Goal: Information Seeking & Learning: Learn about a topic

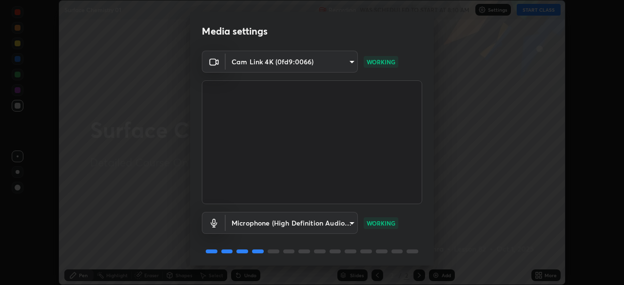
scroll to position [35, 0]
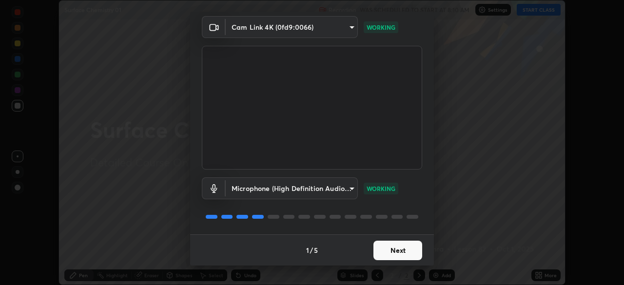
click at [391, 254] on button "Next" at bounding box center [397, 250] width 49 height 19
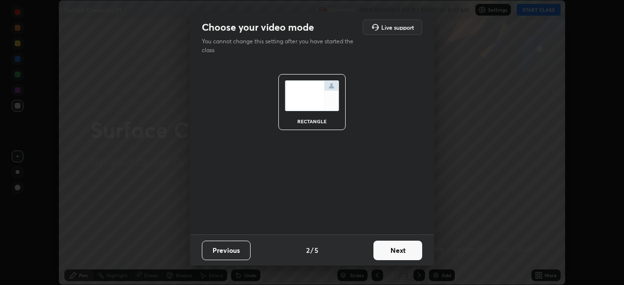
scroll to position [0, 0]
click at [391, 251] on button "Next" at bounding box center [397, 250] width 49 height 19
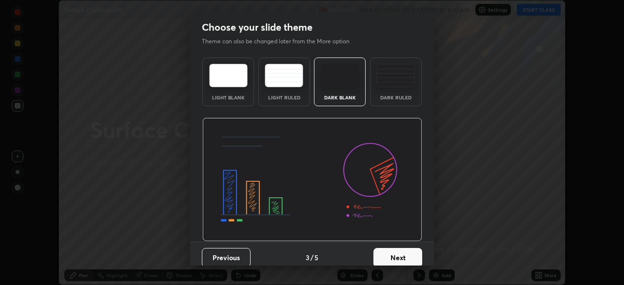
click at [396, 253] on button "Next" at bounding box center [397, 257] width 49 height 19
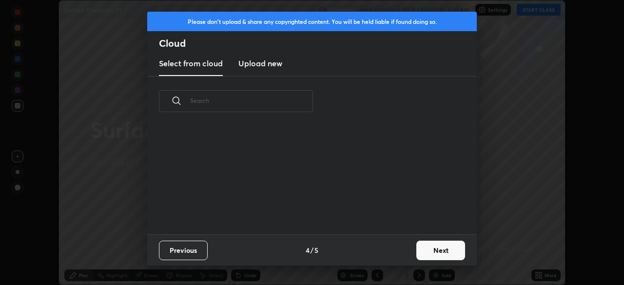
click at [429, 253] on button "Next" at bounding box center [440, 250] width 49 height 19
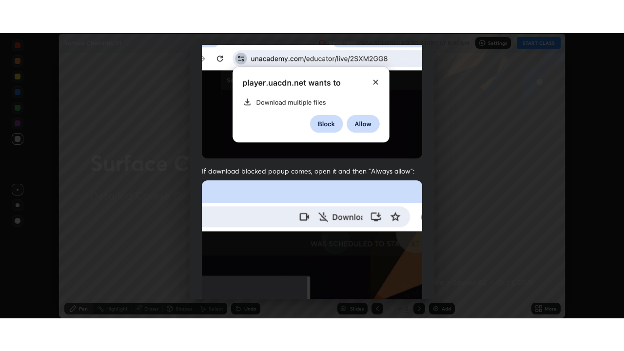
scroll to position [233, 0]
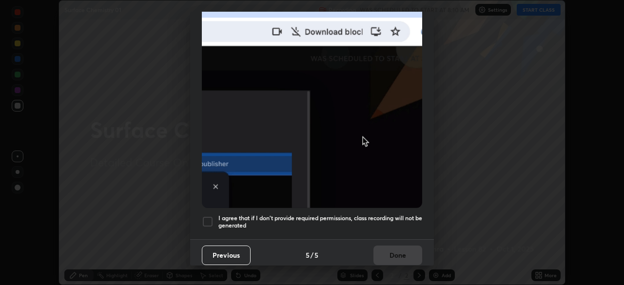
click at [209, 216] on div at bounding box center [208, 222] width 12 height 12
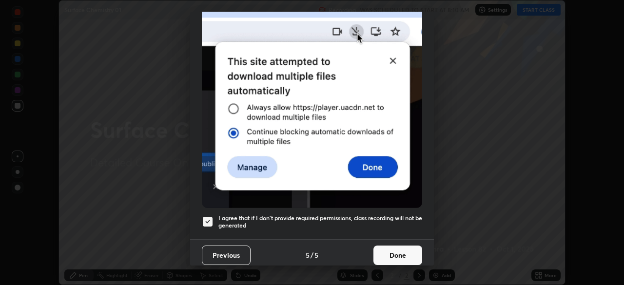
click at [382, 248] on button "Done" at bounding box center [397, 255] width 49 height 19
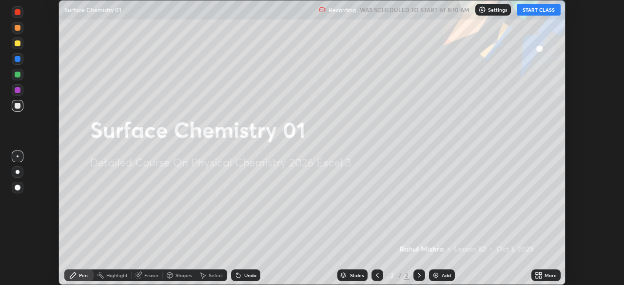
click at [532, 12] on button "START CLASS" at bounding box center [538, 10] width 44 height 12
click at [433, 276] on img at bounding box center [436, 275] width 8 height 8
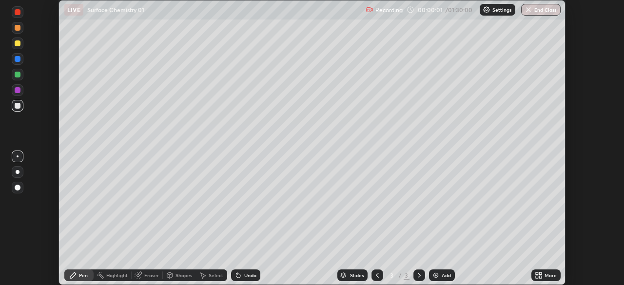
click at [537, 277] on icon at bounding box center [536, 277] width 2 height 2
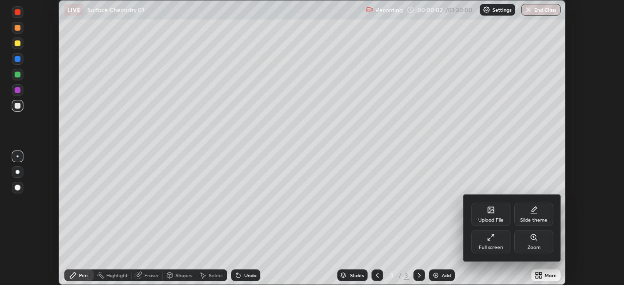
click at [492, 245] on div "Full screen" at bounding box center [490, 247] width 24 height 5
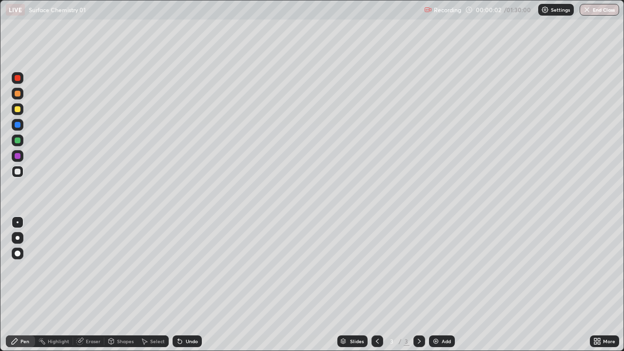
scroll to position [351, 624]
click at [437, 284] on img at bounding box center [436, 341] width 8 height 8
click at [20, 142] on div at bounding box center [18, 140] width 12 height 12
click at [18, 172] on div at bounding box center [18, 172] width 6 height 6
click at [436, 284] on img at bounding box center [436, 341] width 8 height 8
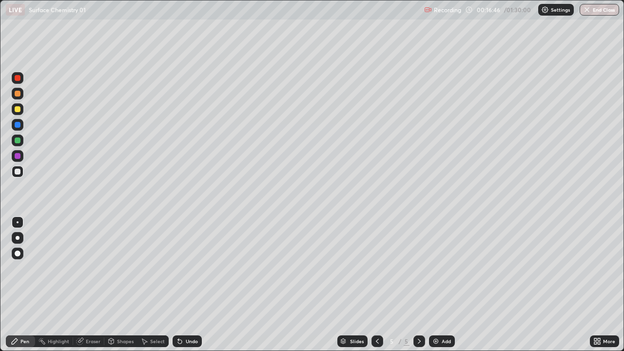
click at [441, 284] on div "Add" at bounding box center [445, 341] width 9 height 5
click at [18, 110] on div at bounding box center [18, 109] width 6 height 6
click at [187, 284] on div "Undo" at bounding box center [192, 341] width 12 height 5
click at [15, 172] on div at bounding box center [18, 172] width 6 height 6
click at [18, 111] on div at bounding box center [18, 109] width 6 height 6
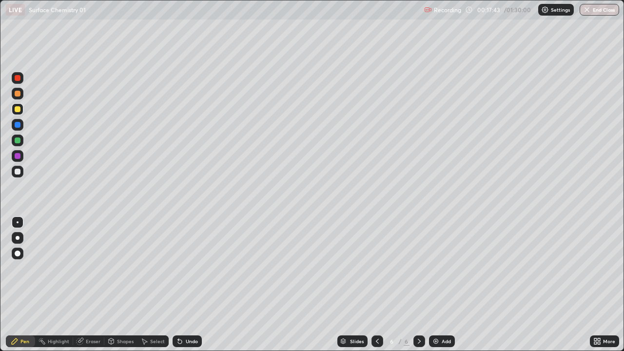
click at [19, 170] on div at bounding box center [18, 172] width 6 height 6
click at [19, 141] on div at bounding box center [18, 140] width 6 height 6
click at [19, 109] on div at bounding box center [18, 109] width 6 height 6
click at [181, 284] on icon at bounding box center [180, 341] width 8 height 8
click at [186, 284] on div "Undo" at bounding box center [192, 341] width 12 height 5
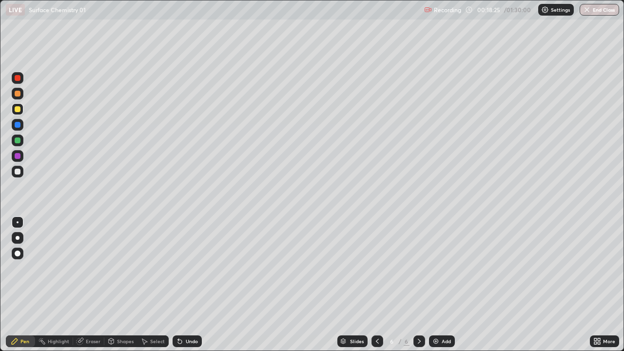
click at [186, 284] on div "Undo" at bounding box center [192, 341] width 12 height 5
click at [19, 141] on div at bounding box center [18, 140] width 6 height 6
click at [18, 141] on div at bounding box center [18, 140] width 6 height 6
click at [18, 170] on div at bounding box center [18, 172] width 6 height 6
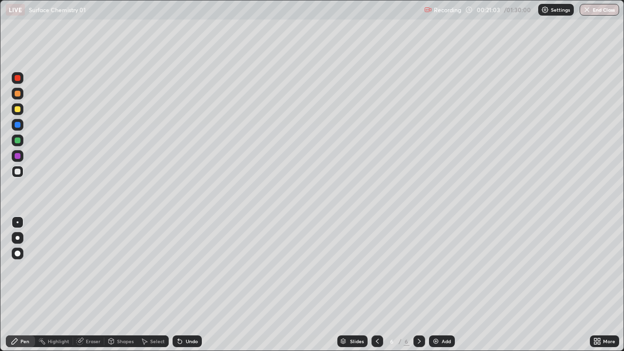
click at [18, 141] on div at bounding box center [18, 140] width 6 height 6
click at [189, 284] on div "Undo" at bounding box center [192, 341] width 12 height 5
click at [19, 111] on div at bounding box center [18, 109] width 6 height 6
click at [443, 284] on div "Add" at bounding box center [445, 341] width 9 height 5
click at [13, 174] on div at bounding box center [18, 172] width 12 height 12
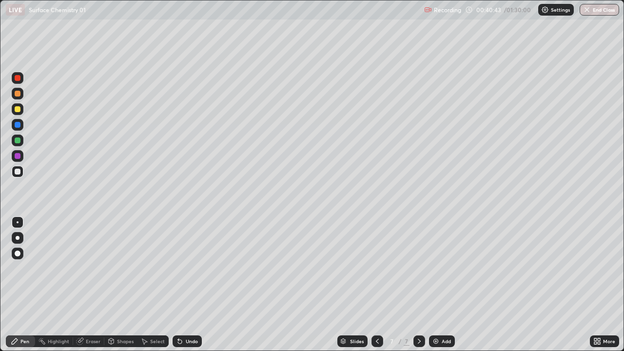
click at [435, 284] on img at bounding box center [436, 341] width 8 height 8
click at [186, 284] on div "Undo" at bounding box center [192, 341] width 12 height 5
click at [375, 284] on icon at bounding box center [377, 341] width 8 height 8
click at [376, 284] on icon at bounding box center [377, 341] width 3 height 5
click at [418, 284] on icon at bounding box center [419, 341] width 8 height 8
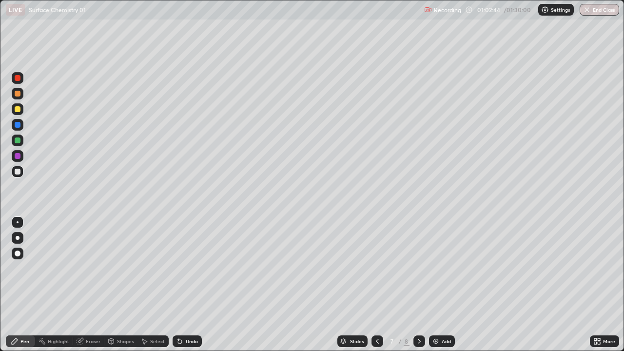
click at [420, 284] on icon at bounding box center [419, 341] width 8 height 8
click at [434, 284] on img at bounding box center [436, 341] width 8 height 8
click at [376, 284] on icon at bounding box center [377, 341] width 8 height 8
click at [375, 284] on icon at bounding box center [377, 341] width 8 height 8
click at [376, 284] on icon at bounding box center [377, 341] width 3 height 5
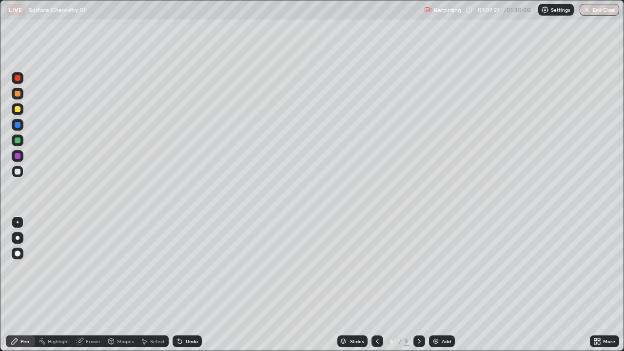
click at [377, 284] on icon at bounding box center [377, 341] width 3 height 5
click at [375, 284] on icon at bounding box center [377, 341] width 8 height 8
click at [418, 284] on icon at bounding box center [419, 341] width 8 height 8
click at [417, 284] on icon at bounding box center [419, 341] width 8 height 8
click at [418, 284] on icon at bounding box center [419, 341] width 8 height 8
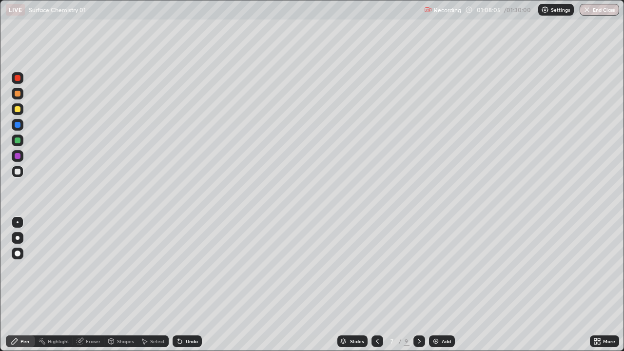
click at [416, 284] on icon at bounding box center [419, 341] width 8 height 8
click at [436, 284] on img at bounding box center [436, 341] width 8 height 8
click at [20, 139] on div at bounding box center [18, 140] width 6 height 6
click at [598, 10] on button "End Class" at bounding box center [598, 10] width 39 height 12
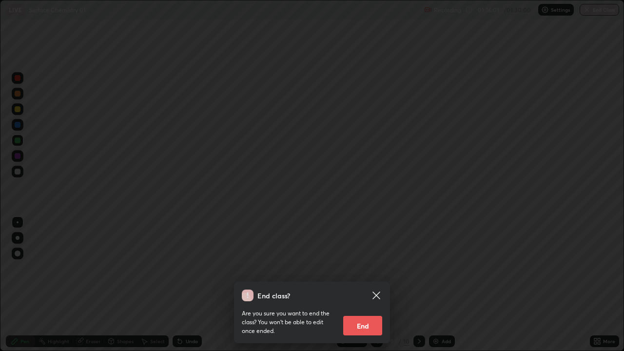
click at [371, 284] on button "End" at bounding box center [362, 325] width 39 height 19
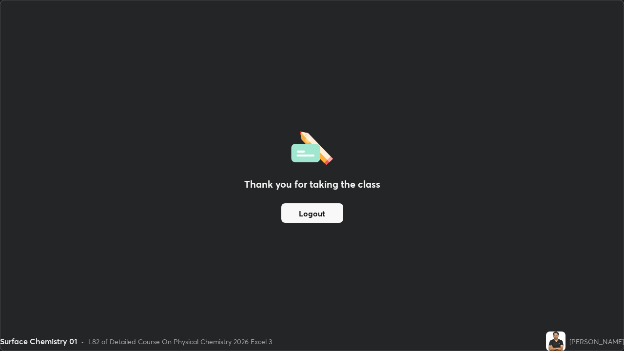
click at [330, 212] on button "Logout" at bounding box center [312, 212] width 62 height 19
